Goal: Obtain resource: Obtain resource

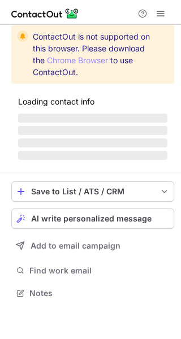
scroll to position [291, 181]
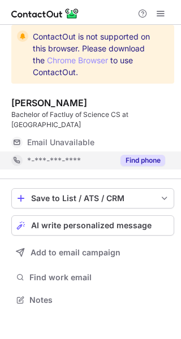
click at [140, 162] on button "Find phone" at bounding box center [142, 160] width 45 height 11
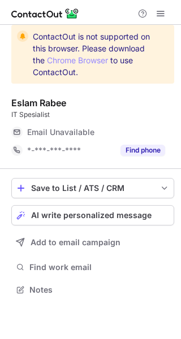
scroll to position [5, 6]
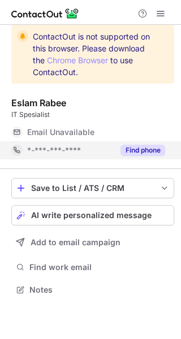
click at [124, 145] on button "Find phone" at bounding box center [142, 150] width 45 height 11
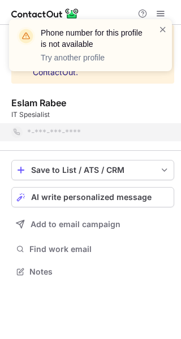
scroll to position [263, 181]
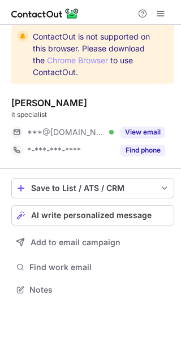
scroll to position [5, 6]
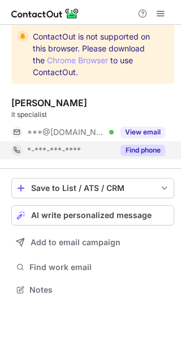
click at [145, 152] on button "Find phone" at bounding box center [142, 150] width 45 height 11
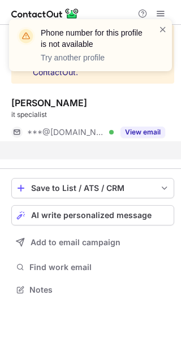
scroll to position [263, 181]
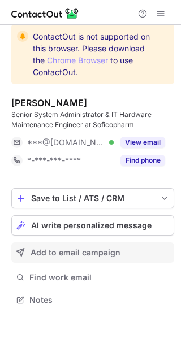
scroll to position [291, 181]
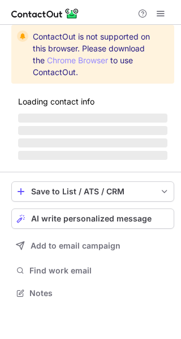
scroll to position [309, 181]
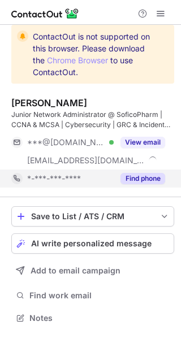
click at [146, 179] on button "Find phone" at bounding box center [142, 178] width 45 height 11
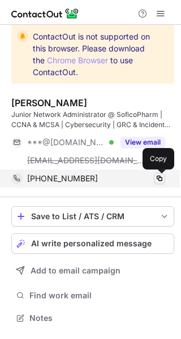
click at [159, 181] on span at bounding box center [159, 178] width 9 height 9
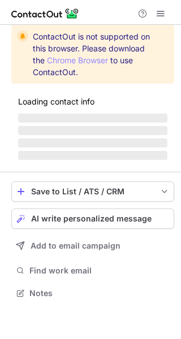
scroll to position [5, 6]
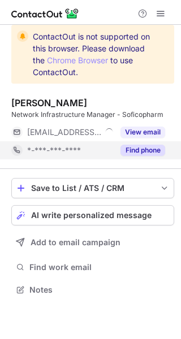
click at [138, 151] on button "Find phone" at bounding box center [142, 150] width 45 height 11
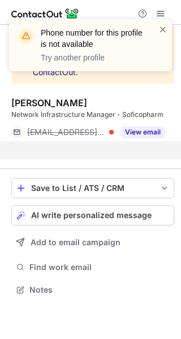
scroll to position [263, 181]
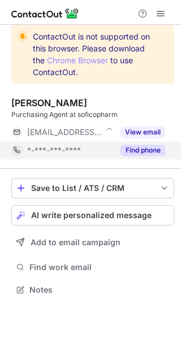
scroll to position [5, 6]
click at [141, 150] on button "Find phone" at bounding box center [142, 150] width 45 height 11
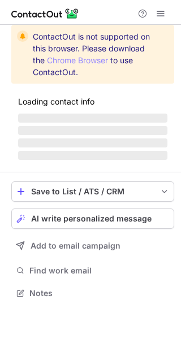
scroll to position [291, 181]
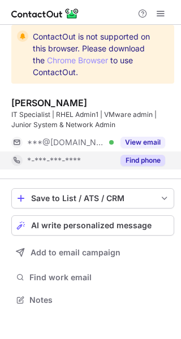
click at [155, 155] on button "Find phone" at bounding box center [142, 160] width 45 height 11
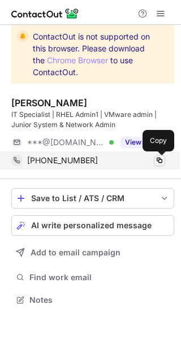
click at [160, 158] on span at bounding box center [159, 160] width 9 height 9
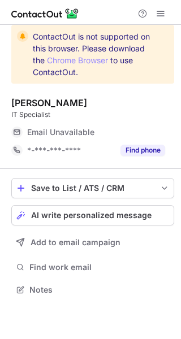
scroll to position [5, 6]
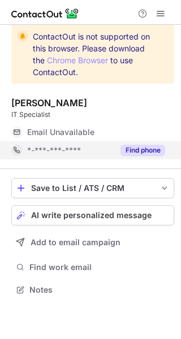
click at [154, 151] on button "Find phone" at bounding box center [142, 150] width 45 height 11
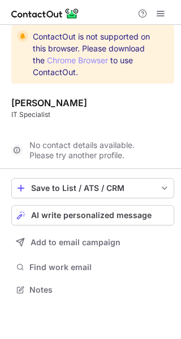
scroll to position [263, 181]
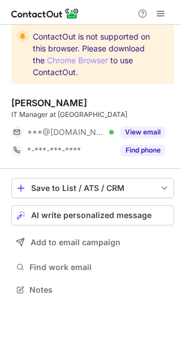
scroll to position [5, 6]
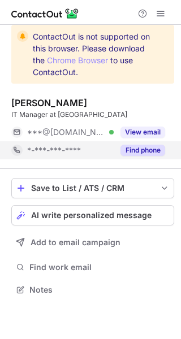
click at [125, 152] on button "Find phone" at bounding box center [142, 150] width 45 height 11
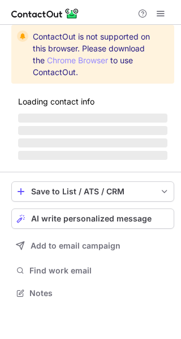
scroll to position [291, 181]
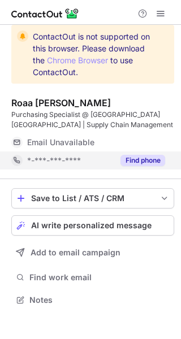
click at [135, 152] on div "Find phone" at bounding box center [138, 160] width 51 height 18
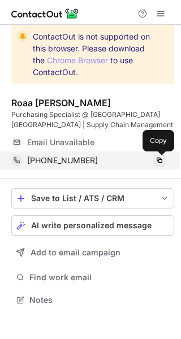
click at [162, 160] on span at bounding box center [159, 160] width 9 height 9
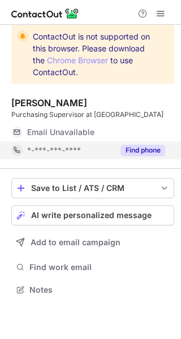
scroll to position [5, 6]
click at [156, 156] on div "Find phone" at bounding box center [138, 150] width 51 height 18
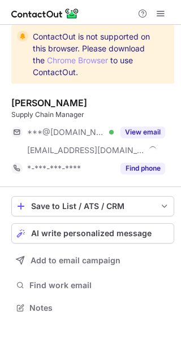
scroll to position [299, 181]
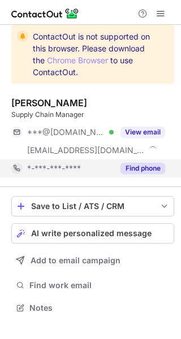
click at [156, 167] on button "Find phone" at bounding box center [142, 168] width 45 height 11
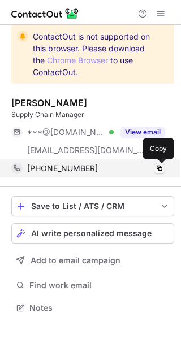
click at [160, 169] on span at bounding box center [159, 168] width 9 height 9
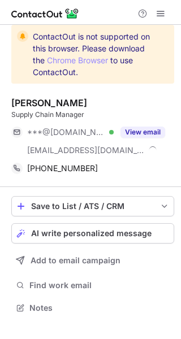
scroll to position [299, 181]
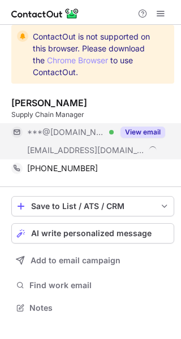
click at [160, 132] on button "View email" at bounding box center [142, 131] width 45 height 11
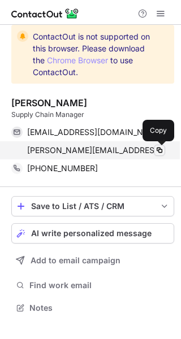
click at [160, 148] on span at bounding box center [159, 150] width 9 height 9
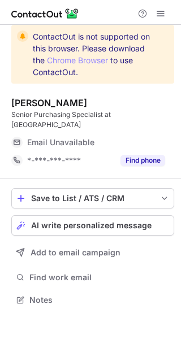
scroll to position [291, 181]
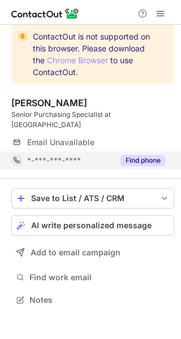
click at [147, 163] on button "Find phone" at bounding box center [142, 160] width 45 height 11
